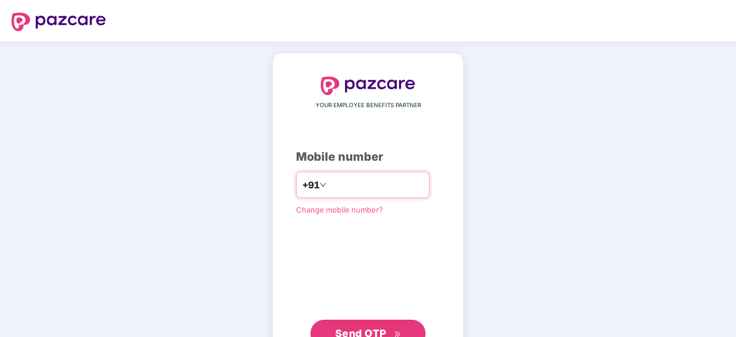
drag, startPoint x: 347, startPoint y: 175, endPoint x: 356, endPoint y: 187, distance: 15.7
click at [356, 187] on div "+91" at bounding box center [363, 185] width 134 height 27
click at [356, 187] on input "number" at bounding box center [376, 185] width 95 height 18
type input "**********"
click at [361, 323] on button "Send OTP" at bounding box center [368, 333] width 115 height 28
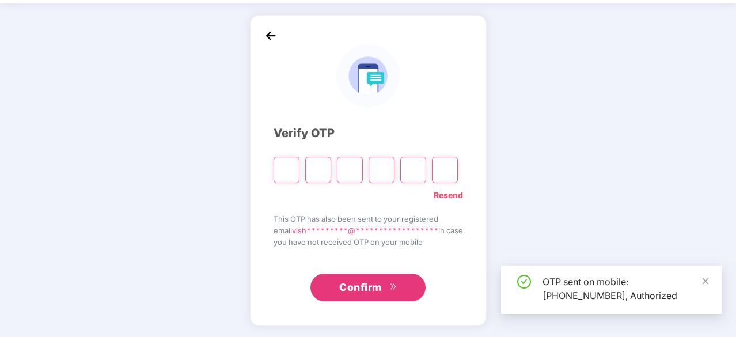
scroll to position [38, 0]
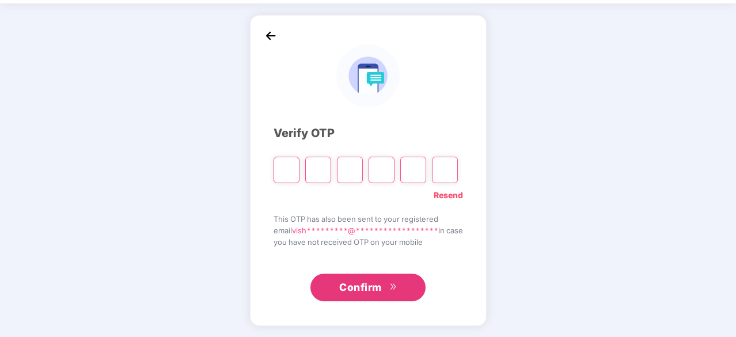
type input "*"
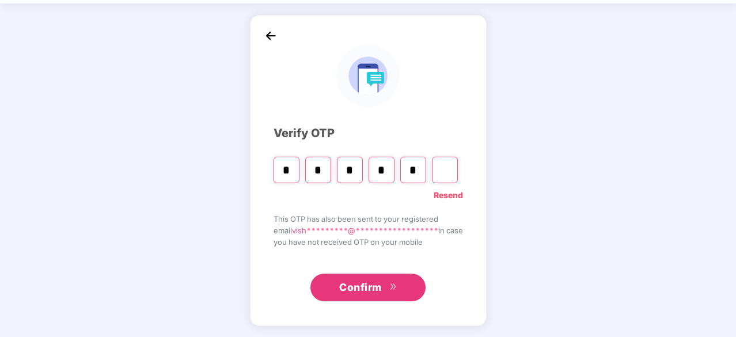
type input "*"
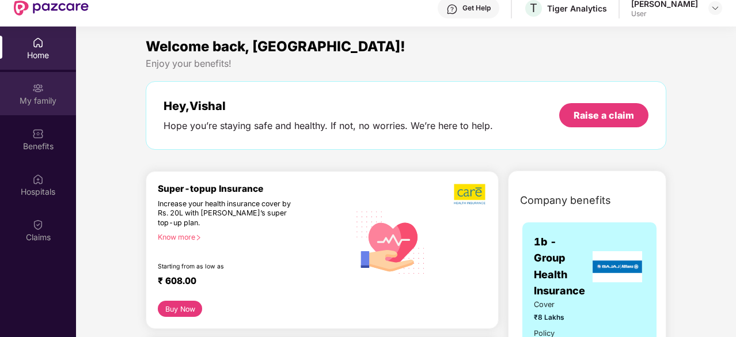
click at [35, 93] on img at bounding box center [38, 88] width 12 height 12
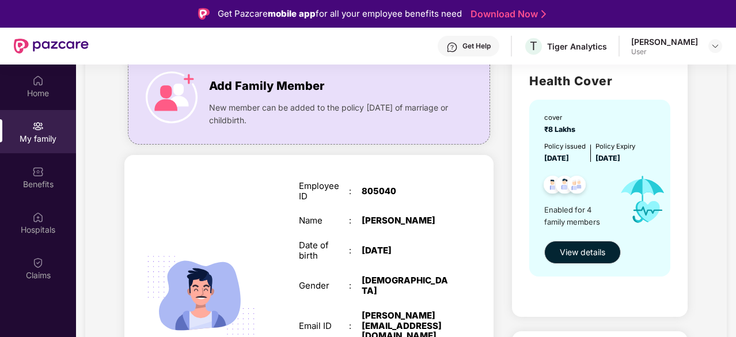
scroll to position [92, 0]
click at [598, 250] on span "View details" at bounding box center [583, 251] width 46 height 13
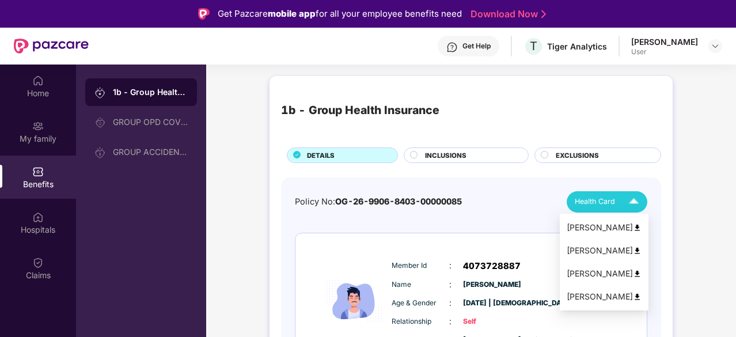
click at [637, 201] on img at bounding box center [634, 202] width 20 height 20
click at [640, 247] on img at bounding box center [637, 251] width 9 height 9
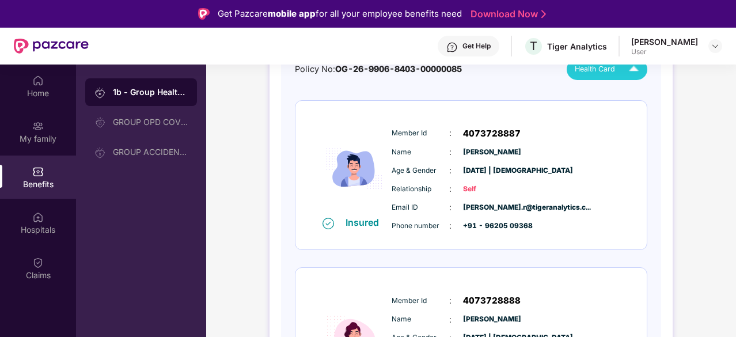
scroll to position [96, 0]
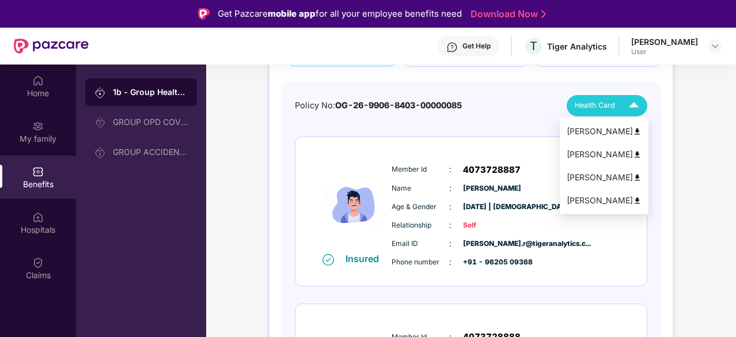
click at [641, 99] on img at bounding box center [634, 106] width 20 height 20
click at [642, 129] on img at bounding box center [637, 131] width 9 height 9
